Goal: Task Accomplishment & Management: Manage account settings

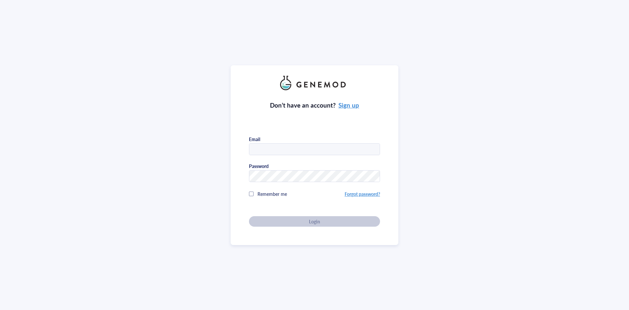
type input "[PERSON_NAME][EMAIL_ADDRESS][PERSON_NAME][DOMAIN_NAME]"
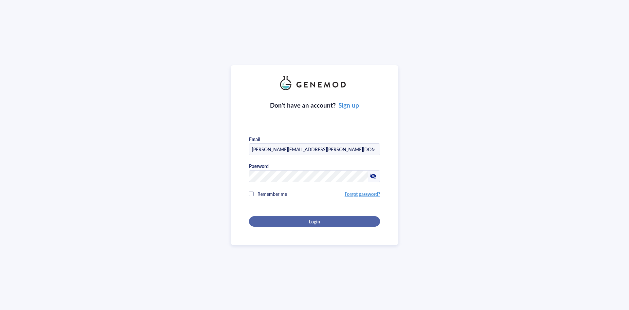
click at [273, 220] on div "Login" at bounding box center [315, 221] width 110 height 6
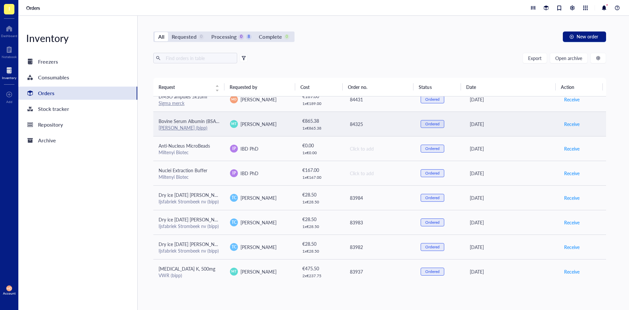
scroll to position [14, 0]
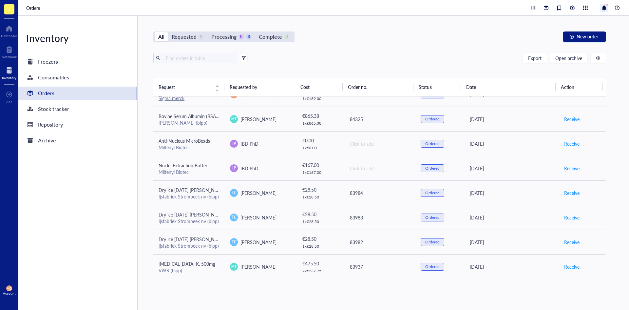
click at [605, 9] on div at bounding box center [604, 8] width 8 height 8
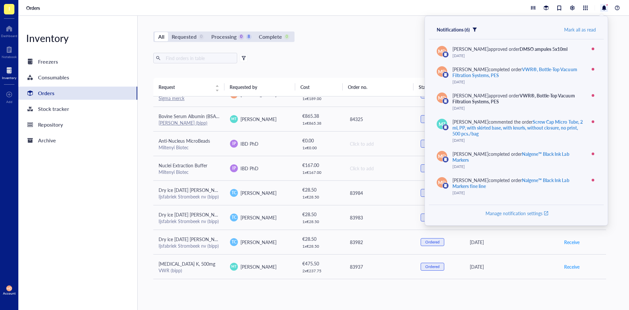
click at [381, 49] on div "All Requested 0 Processing 0 8 Complete 0 New order Export Open archive Request…" at bounding box center [380, 163] width 484 height 294
